Goal: Transaction & Acquisition: Book appointment/travel/reservation

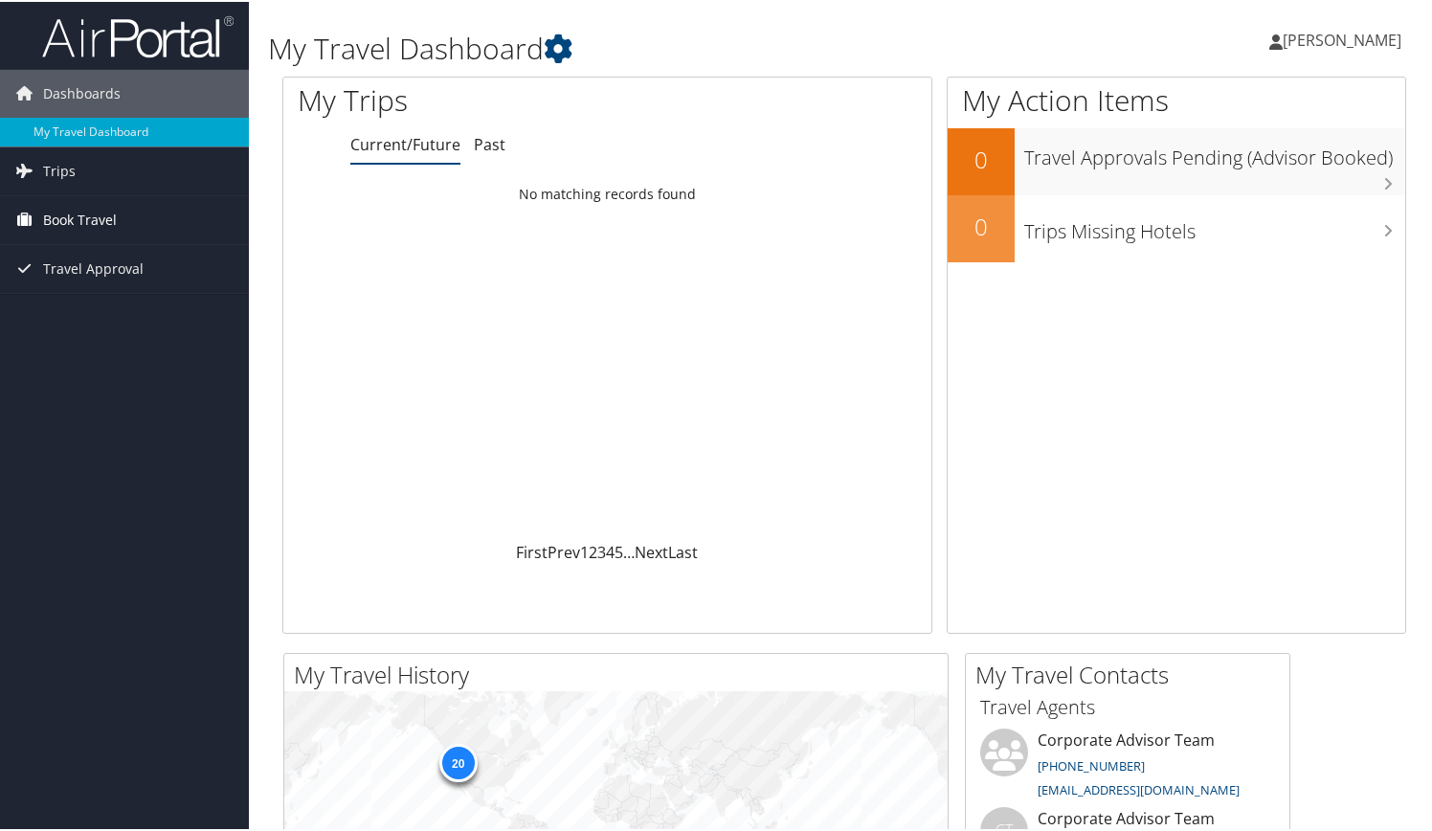
click at [71, 220] on span "Book Travel" at bounding box center [80, 218] width 74 height 48
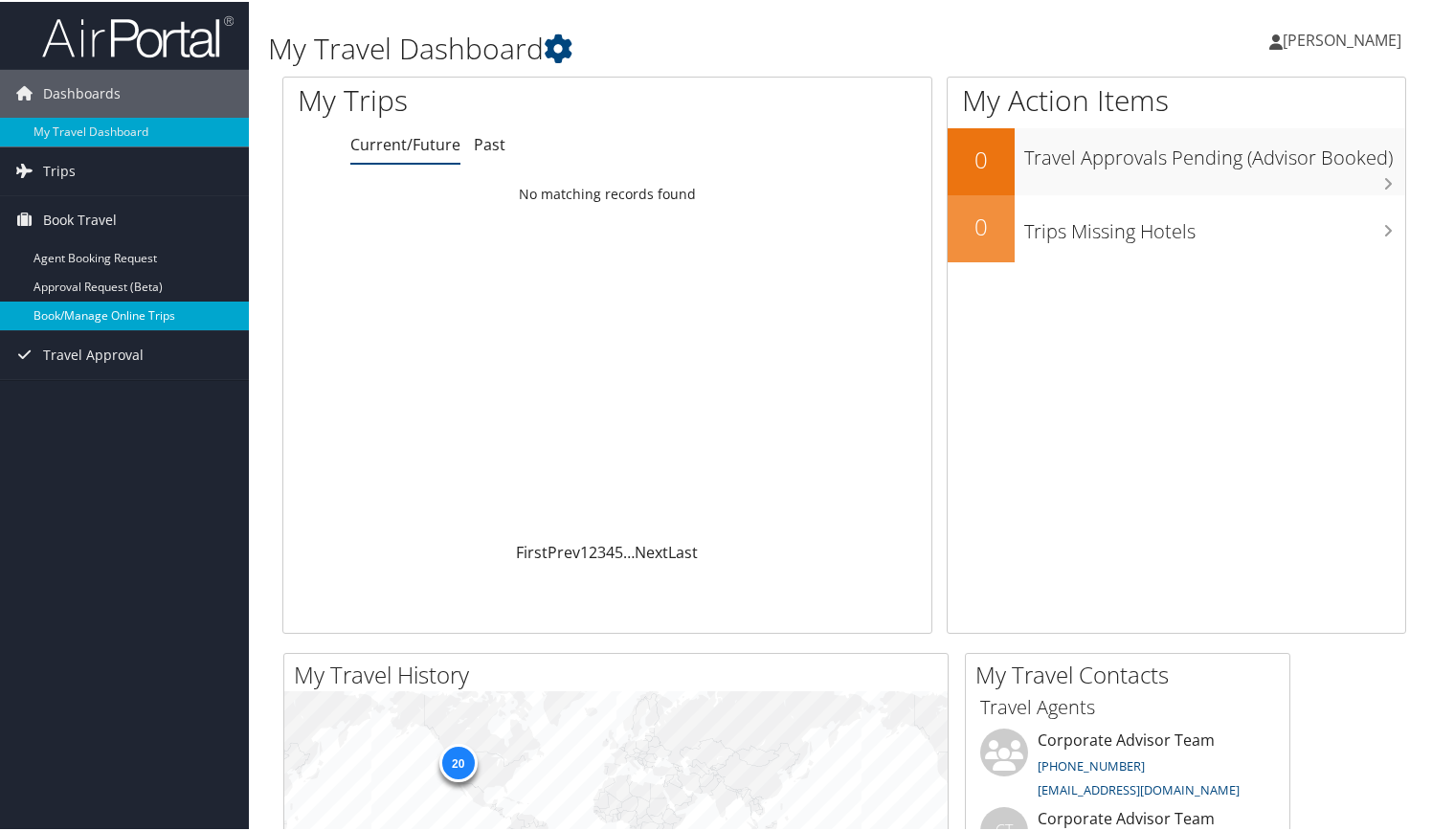
click at [62, 314] on link "Book/Manage Online Trips" at bounding box center [124, 314] width 249 height 29
